Goal: Answer question/provide support

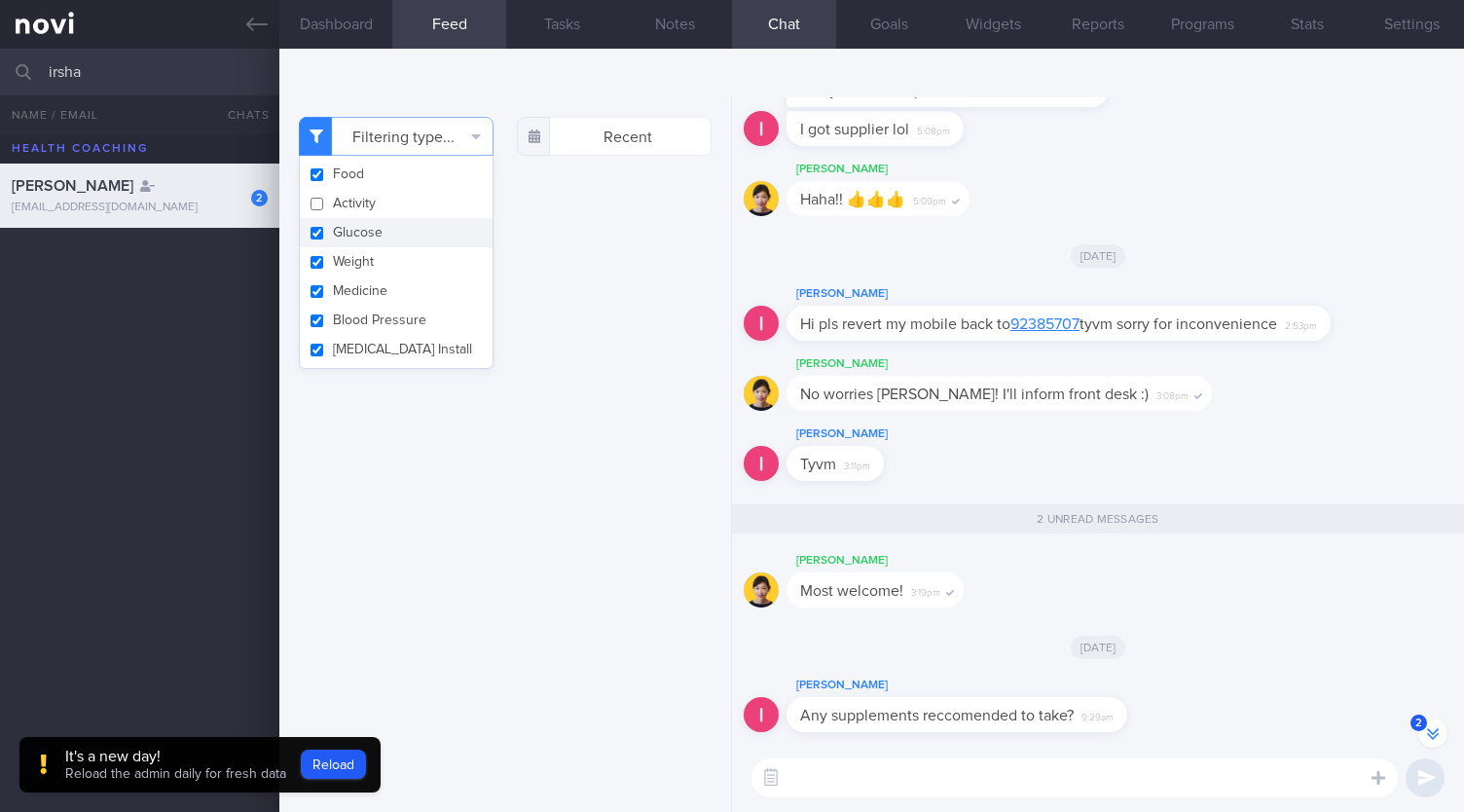
scroll to position [-123, 0]
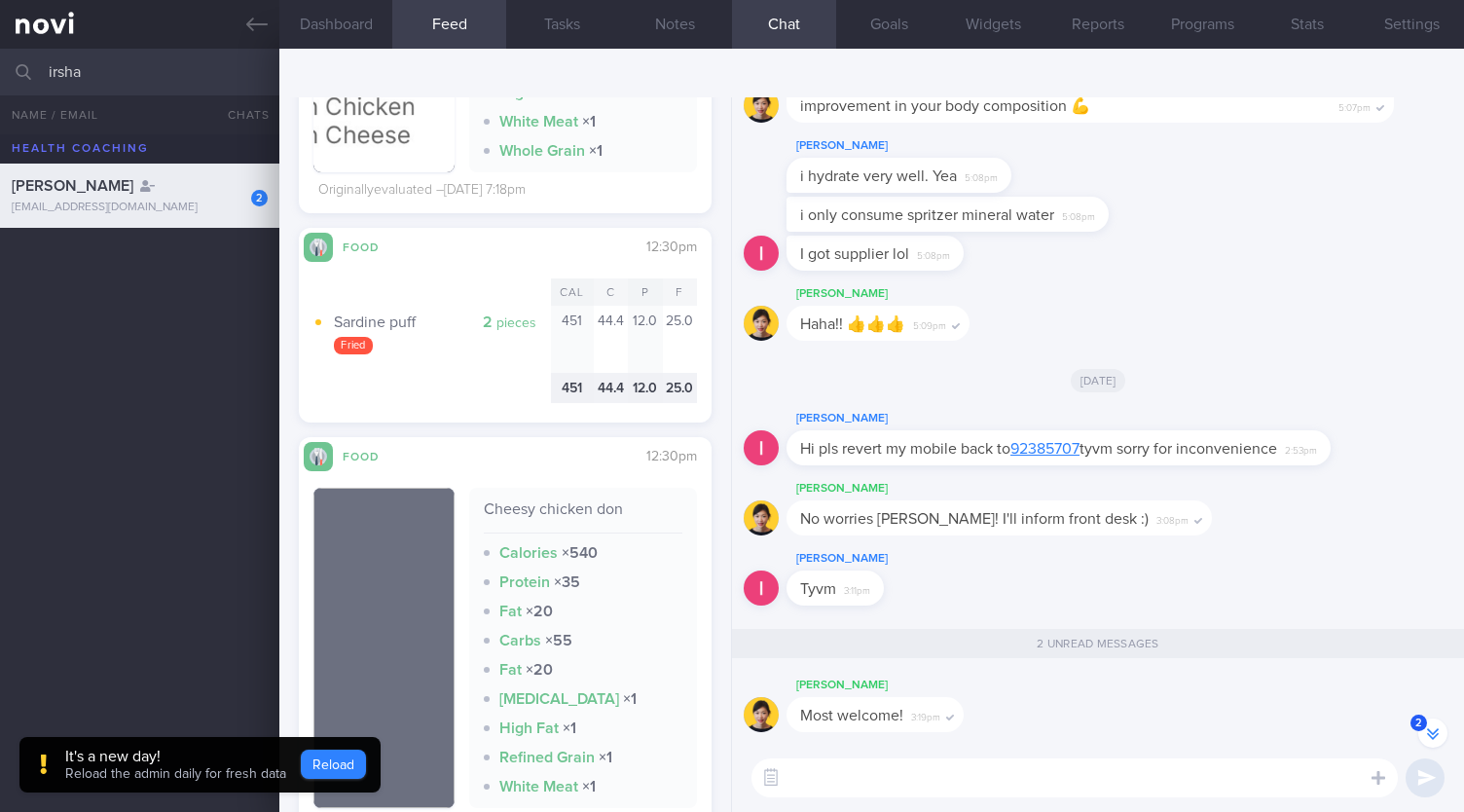
click at [328, 775] on button "Reload" at bounding box center [333, 764] width 65 height 30
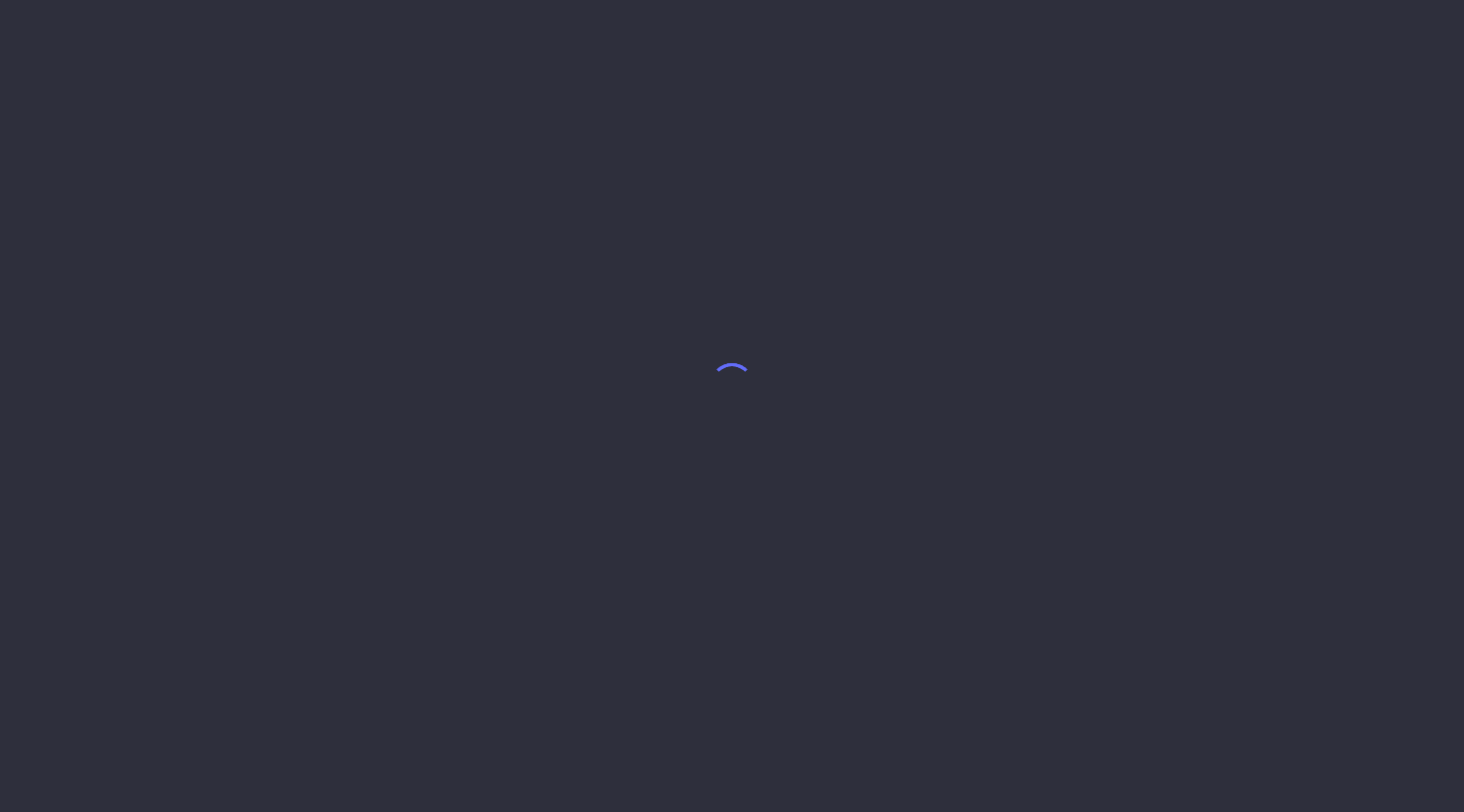
select select "8"
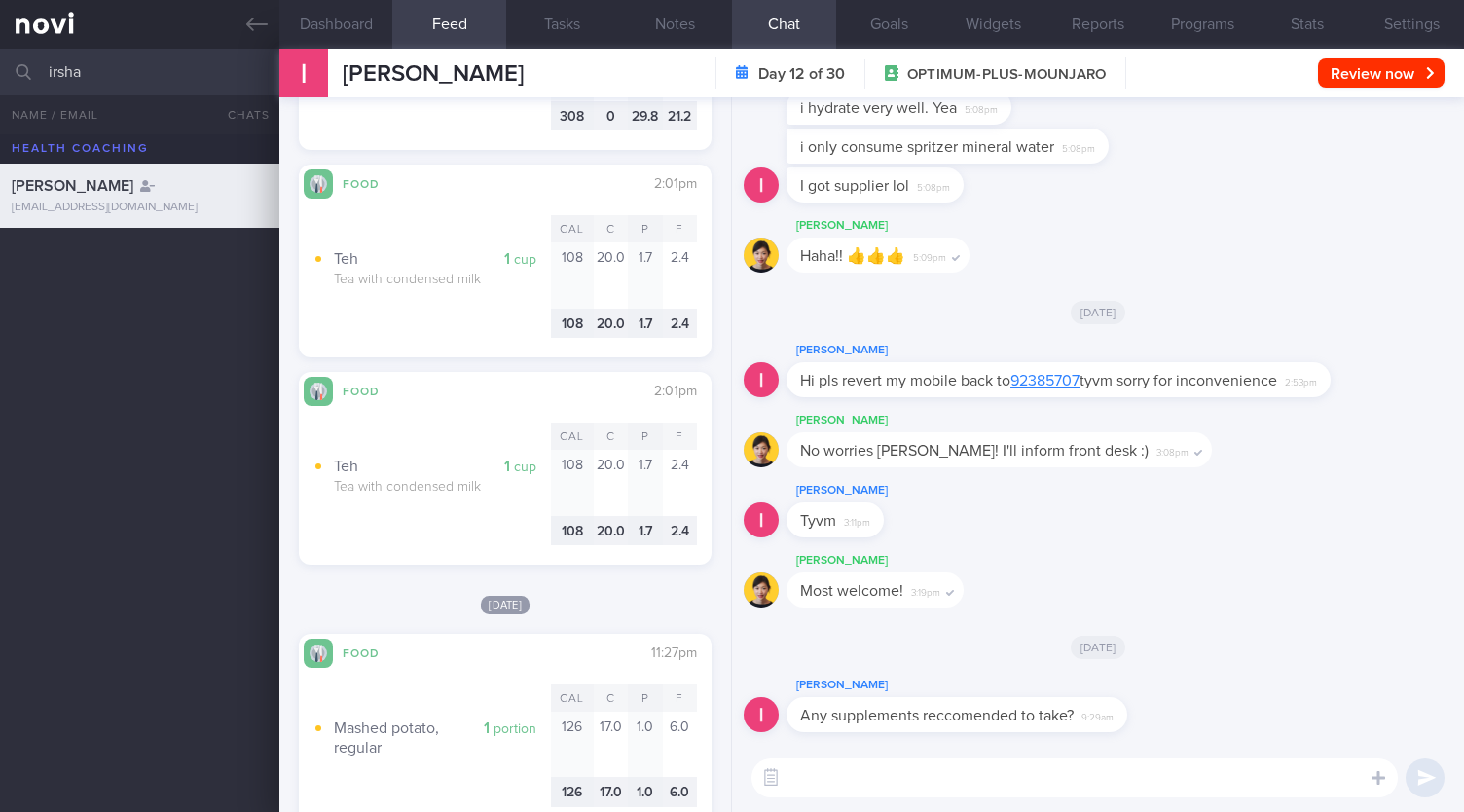
scroll to position [2627, 0]
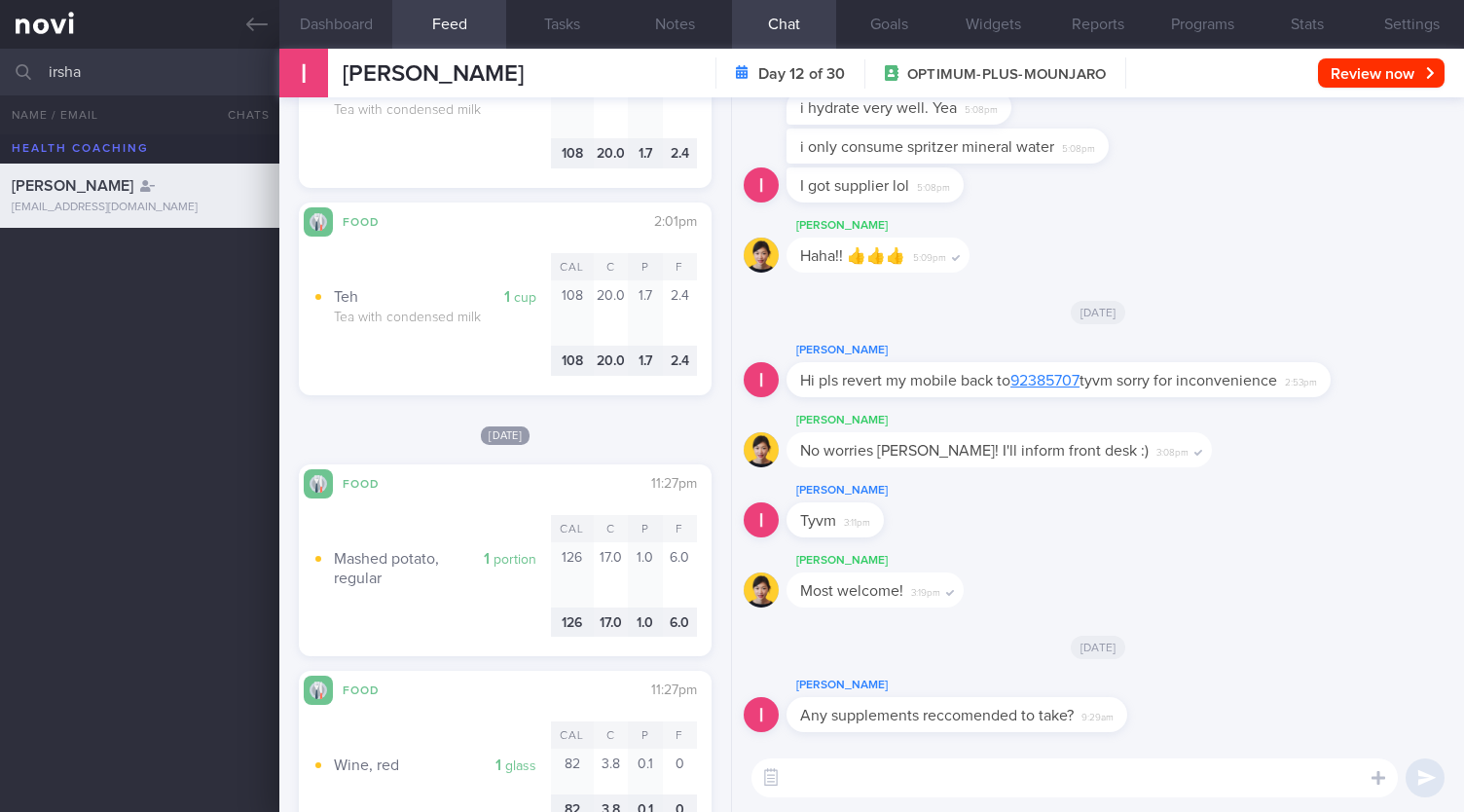
click at [320, 19] on button "Dashboard" at bounding box center [335, 24] width 113 height 48
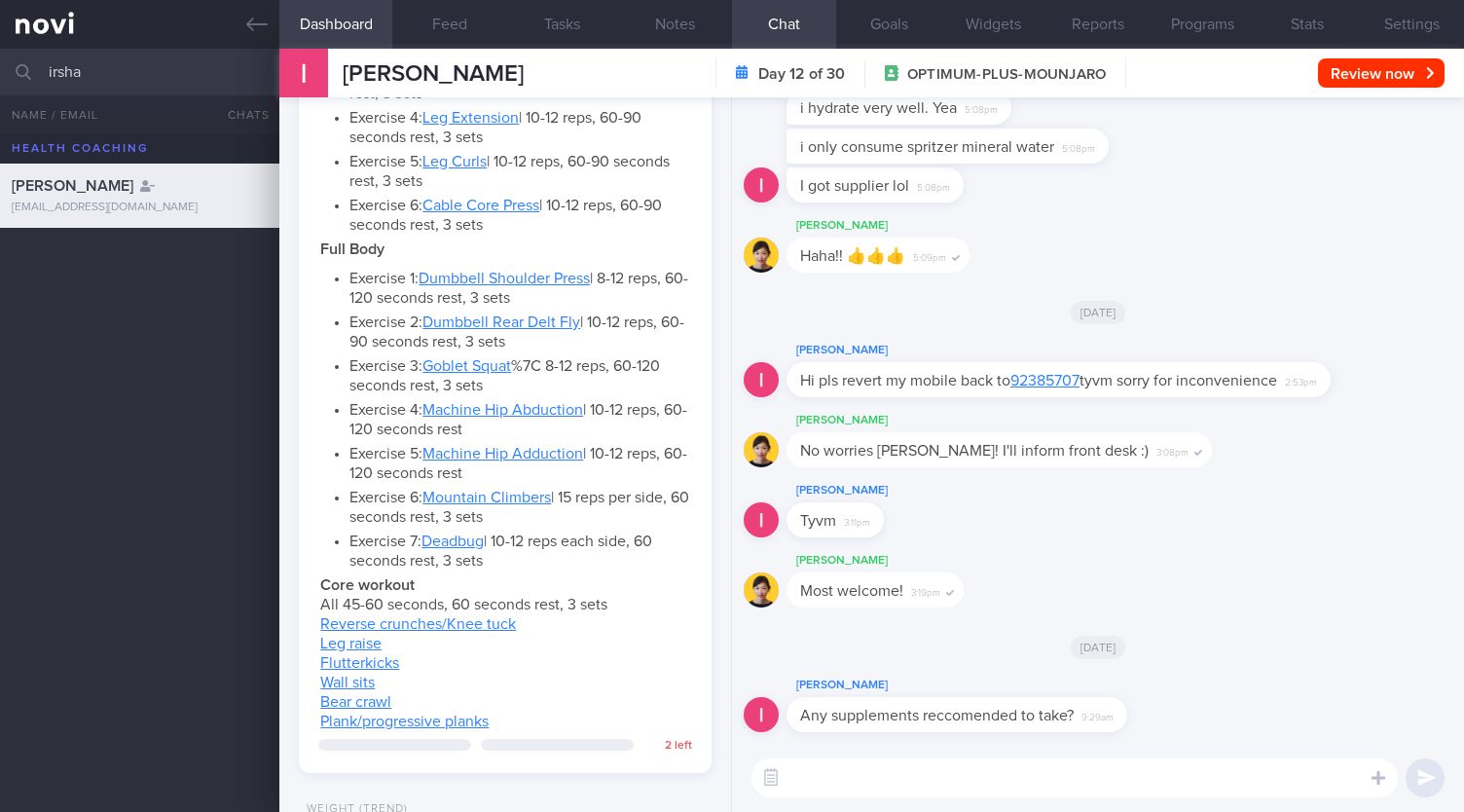
scroll to position [1744, 0]
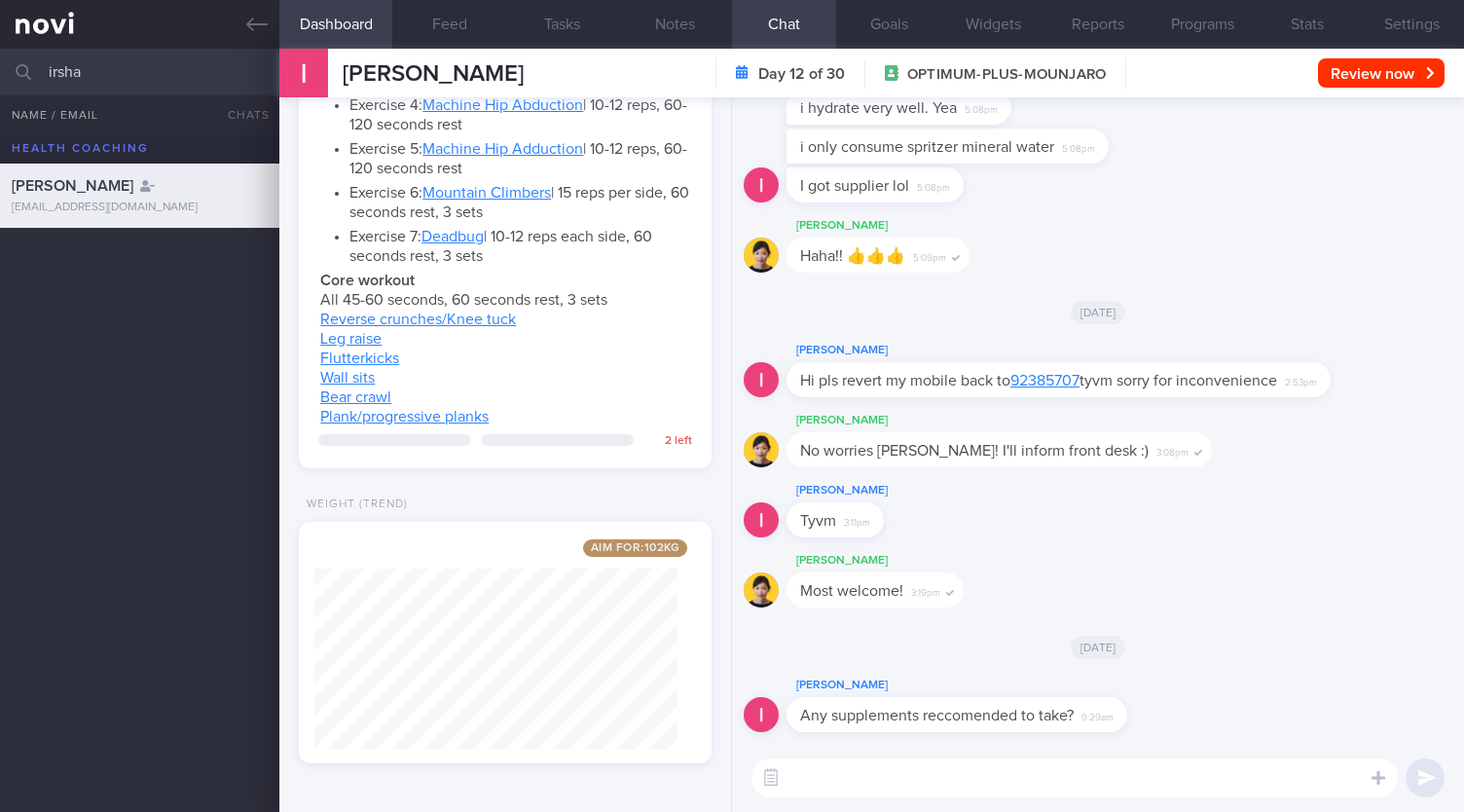
drag, startPoint x: 116, startPoint y: 75, endPoint x: 12, endPoint y: 104, distance: 108.0
click at [0, 83] on input "irsha" at bounding box center [732, 71] width 1464 height 46
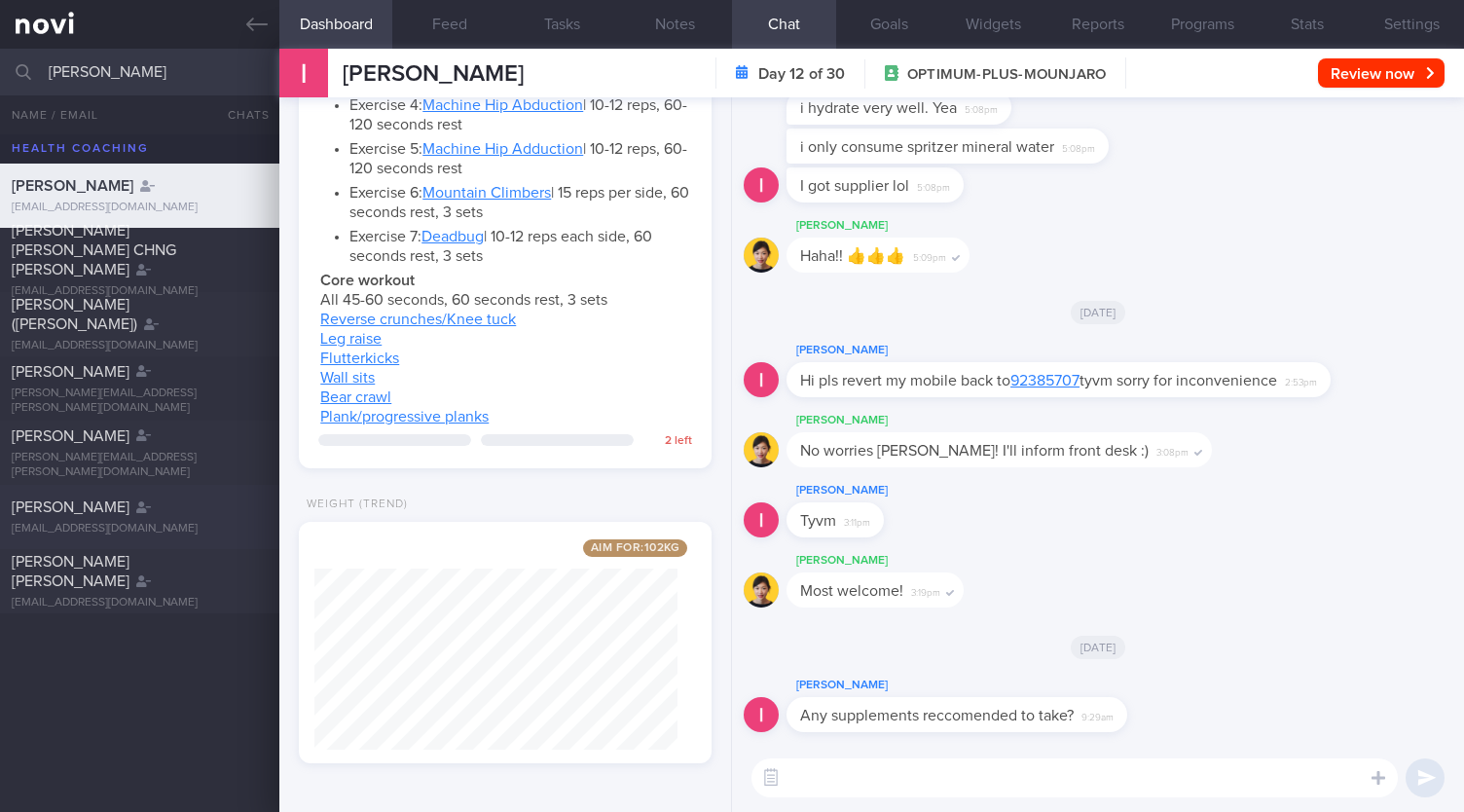
type input "sarah"
click at [107, 519] on div "Sarah Daud sarahsiowdaud@gmail.com" at bounding box center [139, 516] width 279 height 38
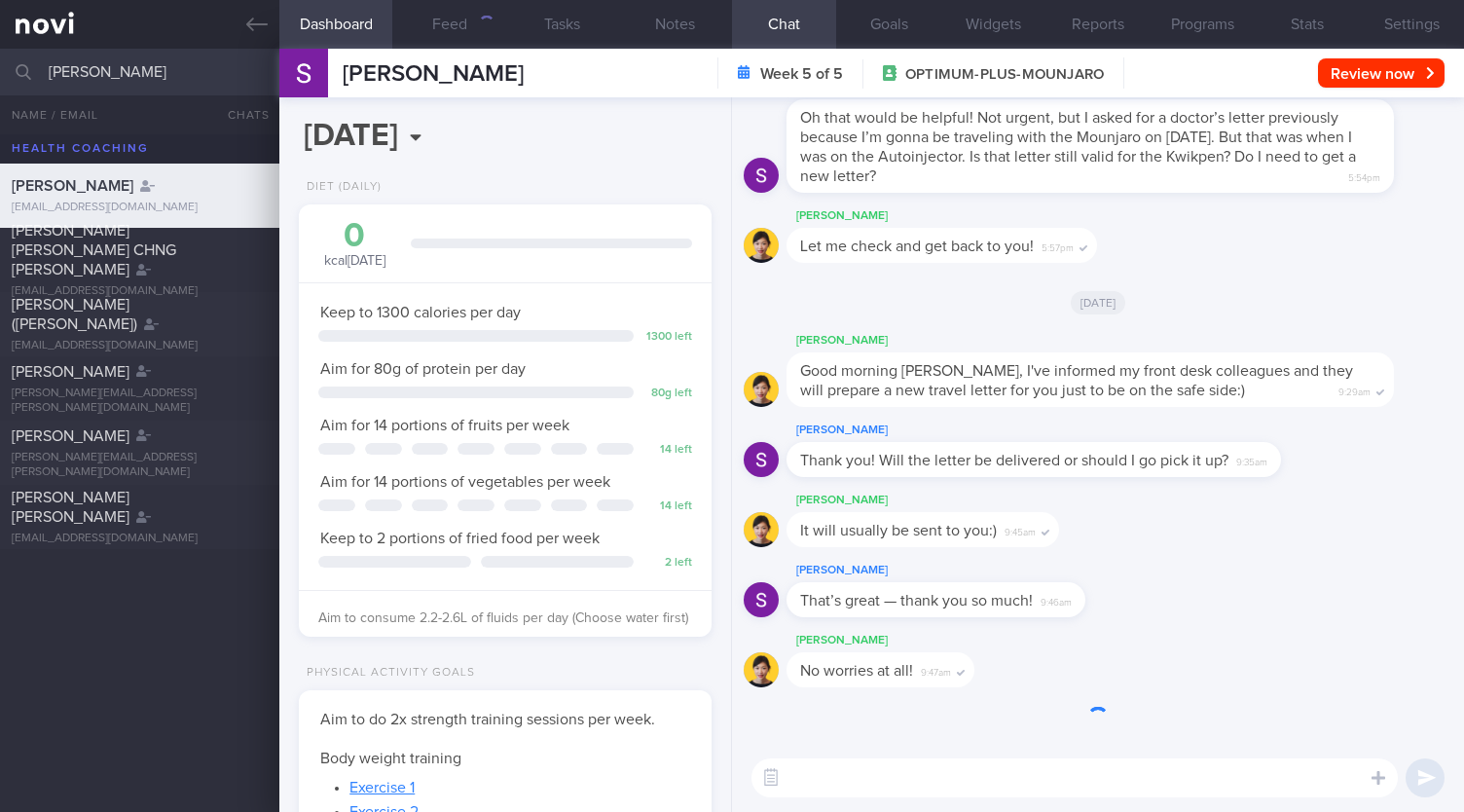
scroll to position [208, 362]
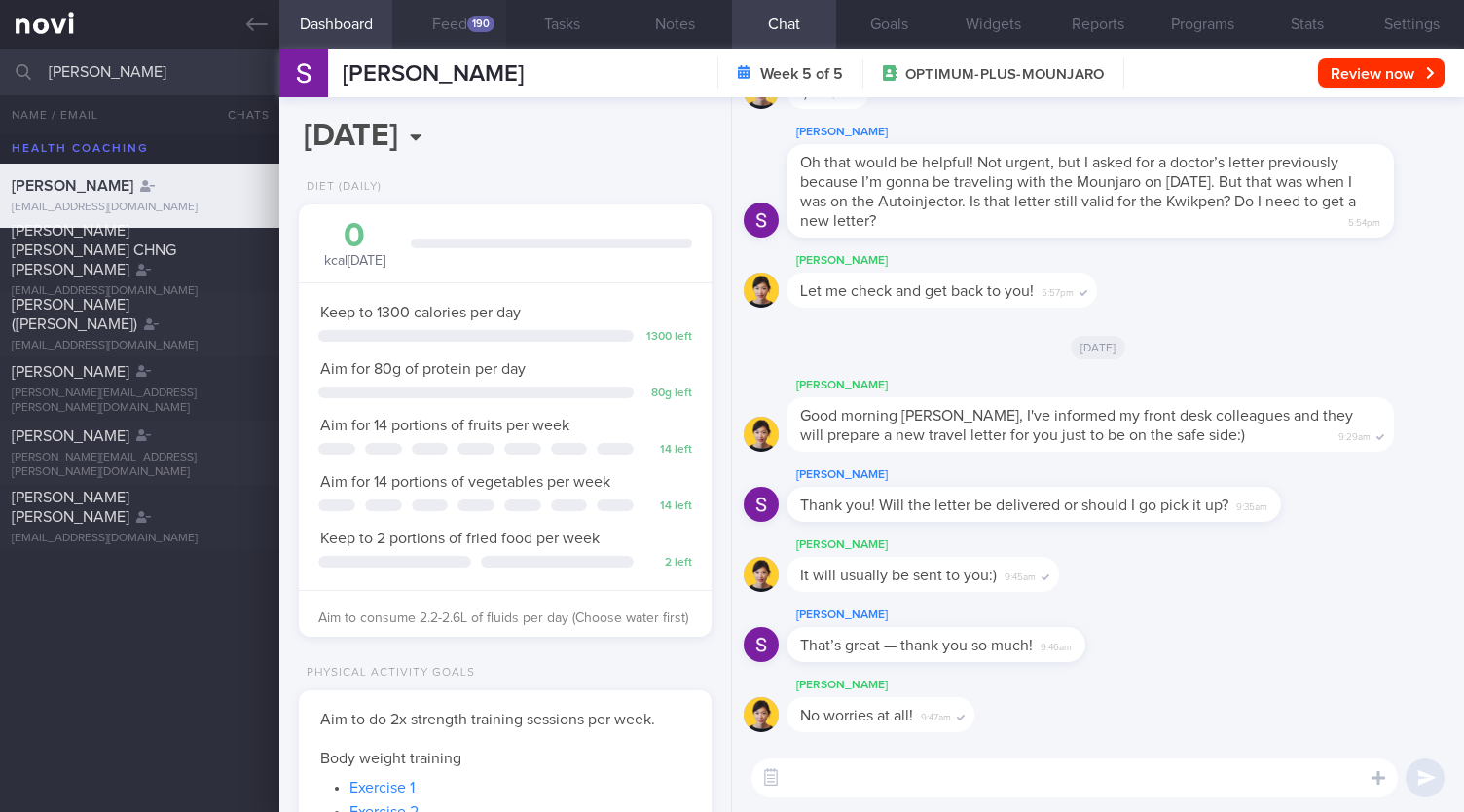
click at [473, 17] on div "190" at bounding box center [481, 24] width 28 height 17
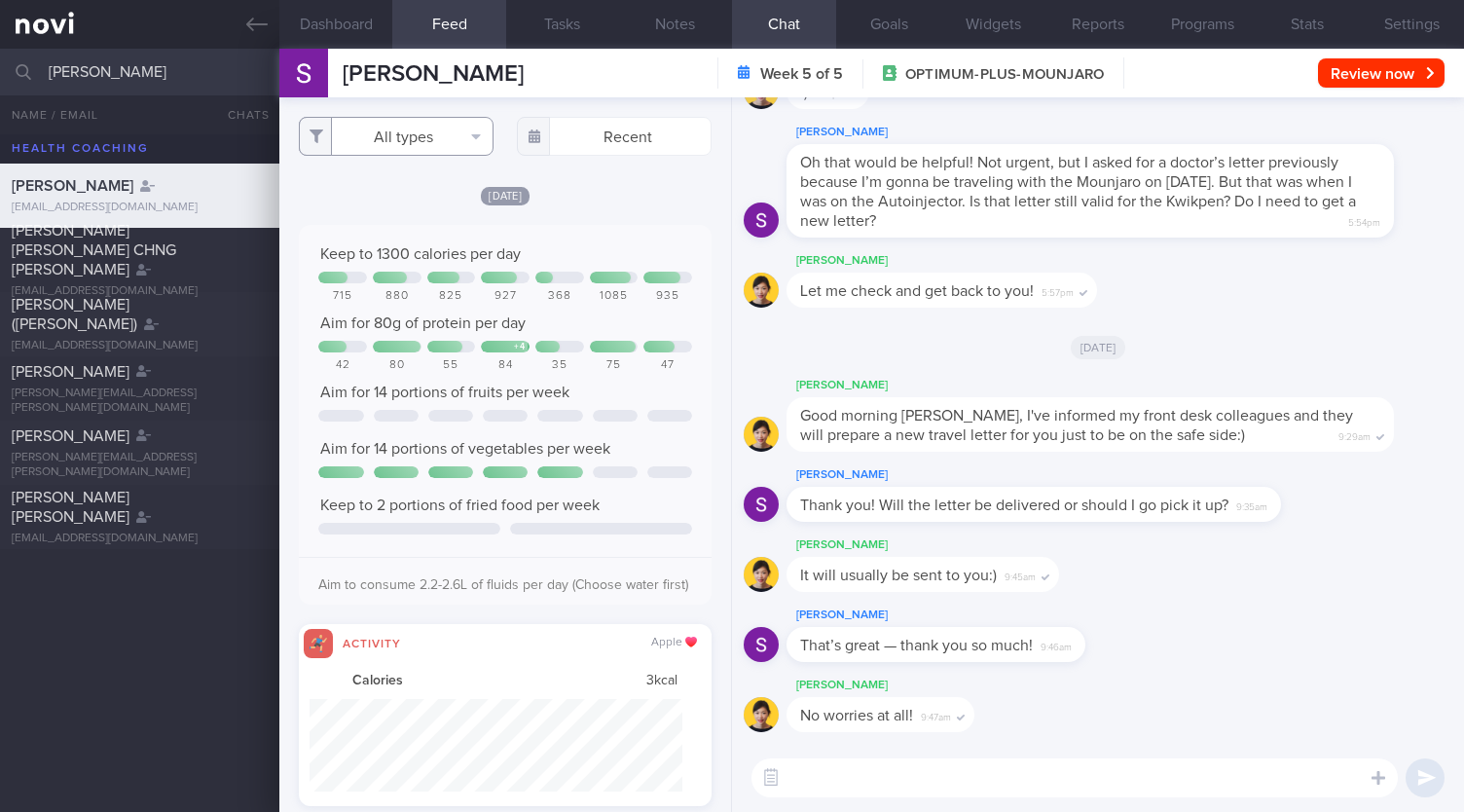
click at [382, 125] on button "All types" at bounding box center [395, 135] width 194 height 38
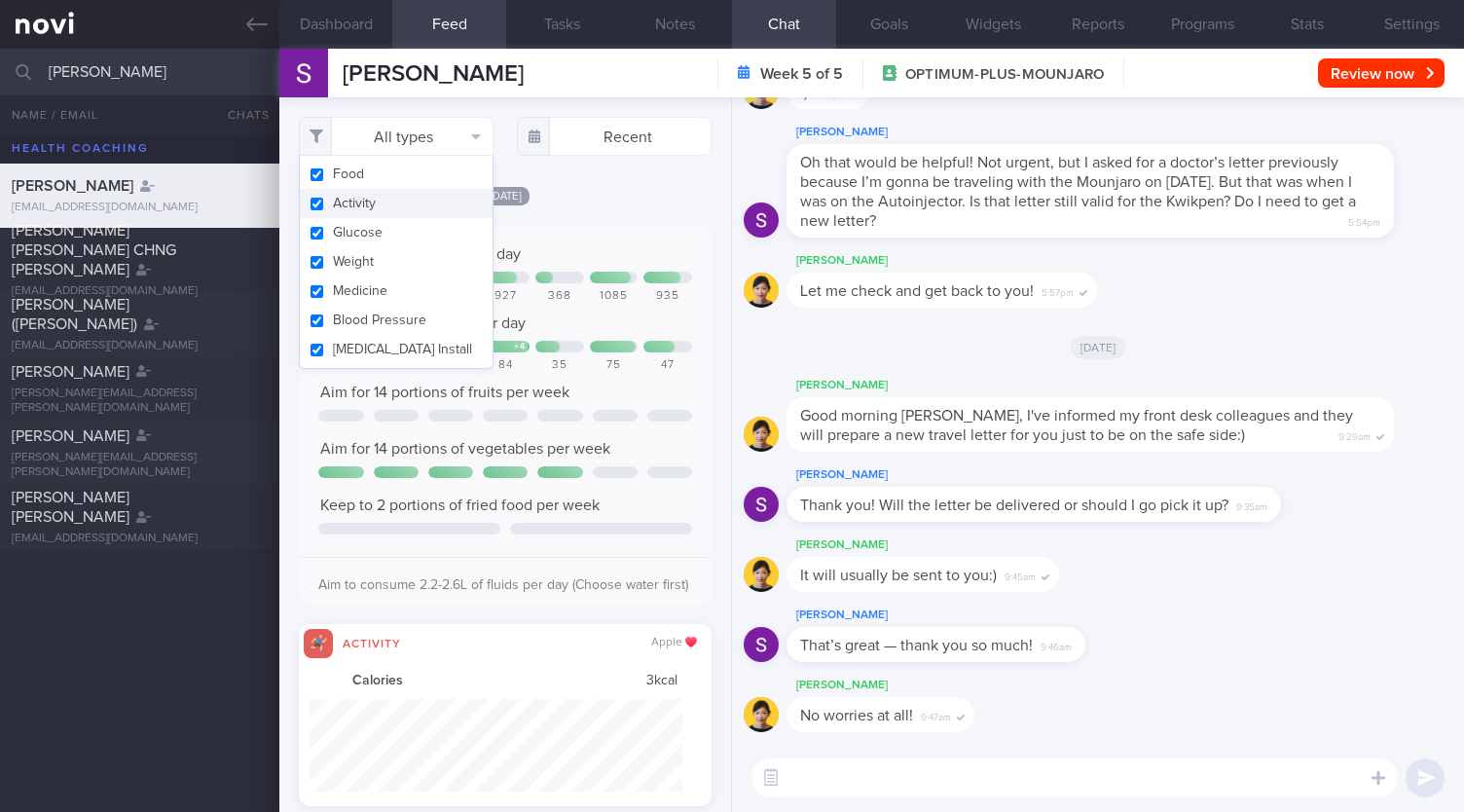
click at [339, 206] on button "Activity" at bounding box center [396, 204] width 193 height 30
checkbox input "false"
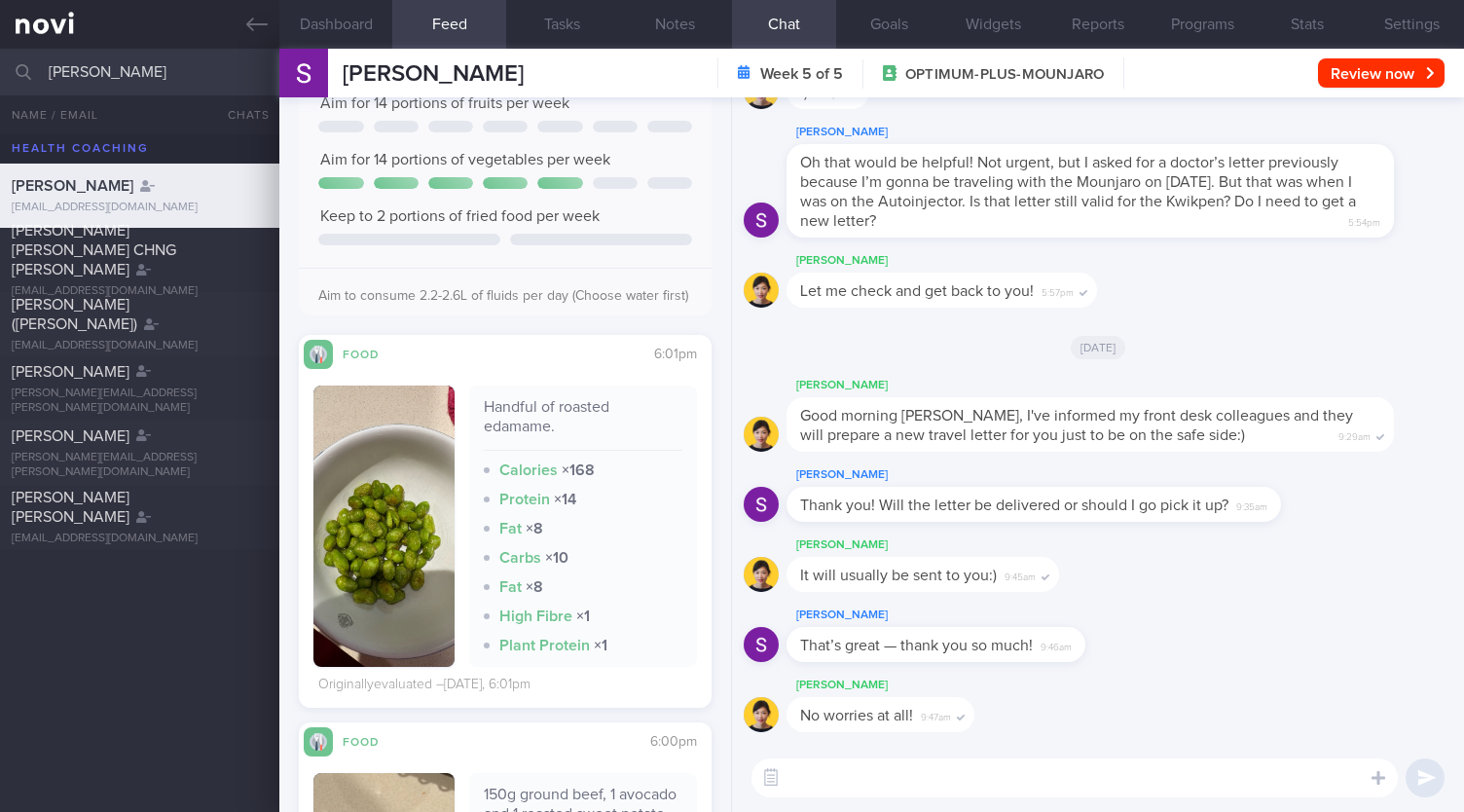
scroll to position [38, 0]
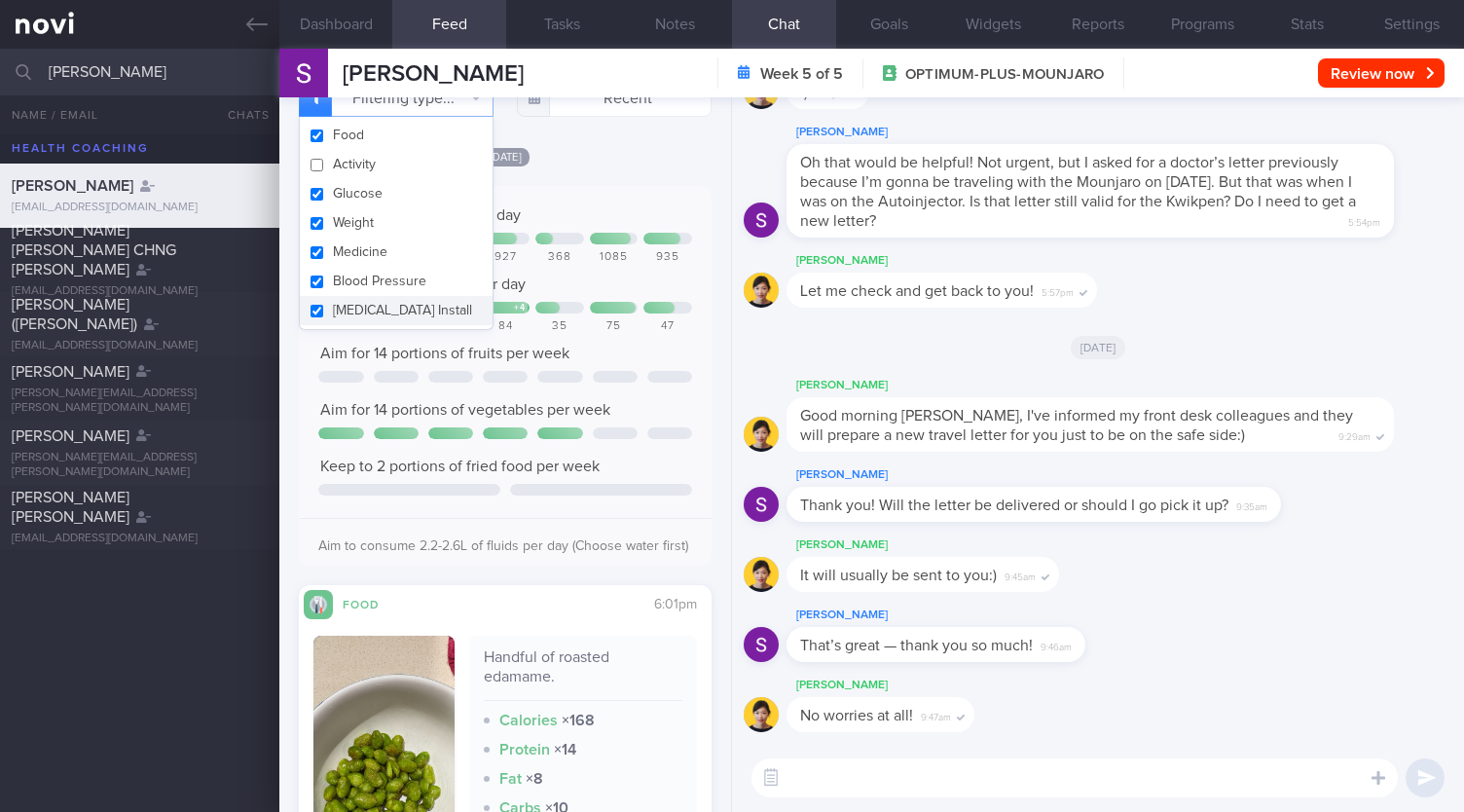
click at [650, 133] on div "Filtering type... Food Activity Glucose Weight Medicine Blood Pressure CGM Inst…" at bounding box center [505, 454] width 452 height 714
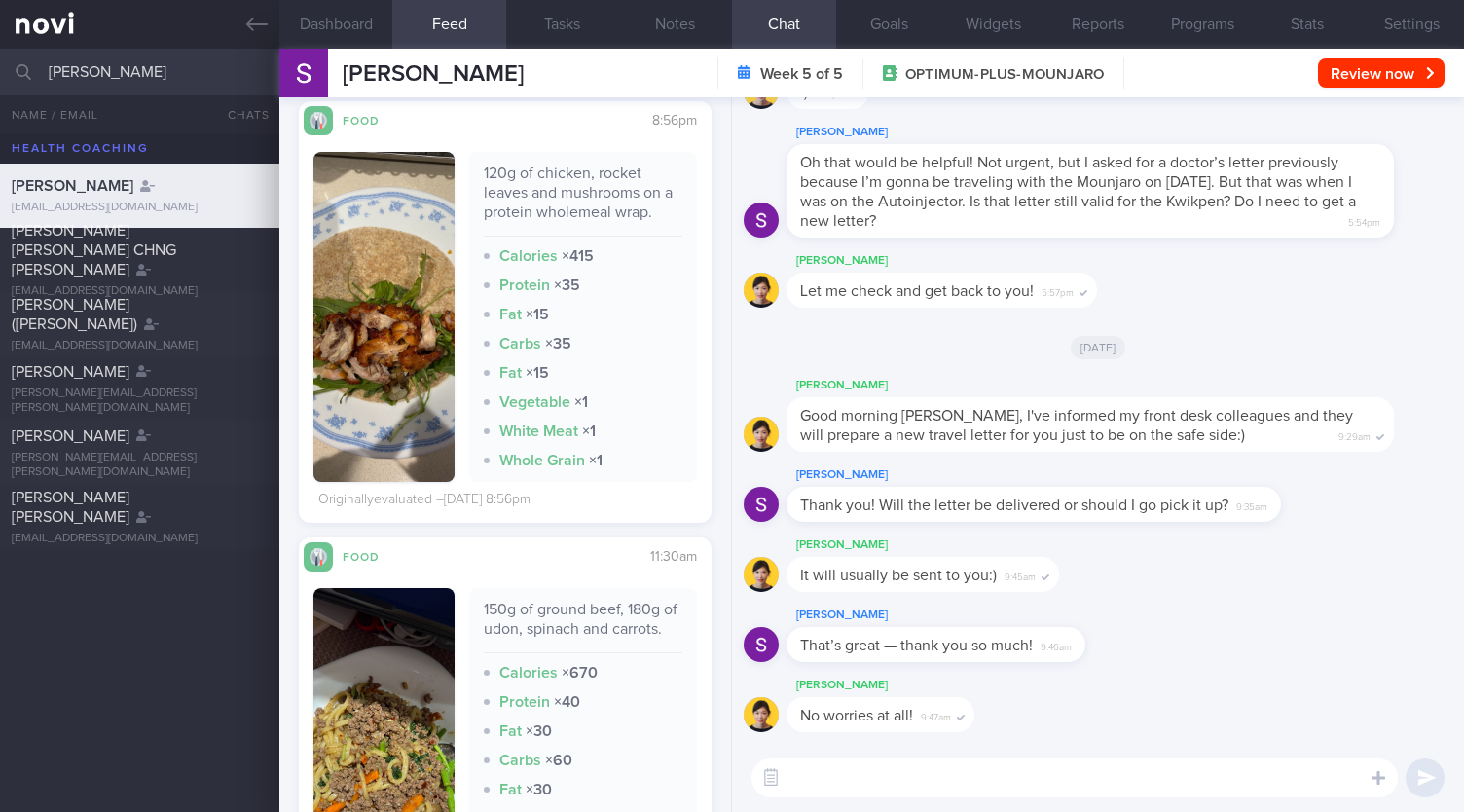
scroll to position [2277, 0]
